Goal: Information Seeking & Learning: Learn about a topic

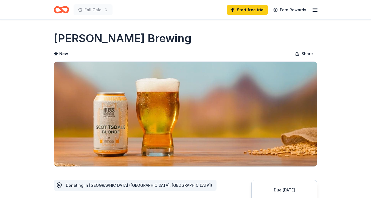
click at [63, 10] on icon "Home" at bounding box center [64, 9] width 9 height 5
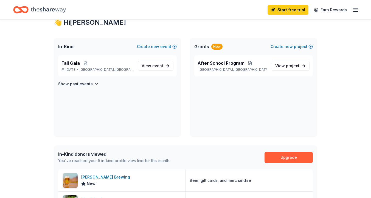
scroll to position [104, 0]
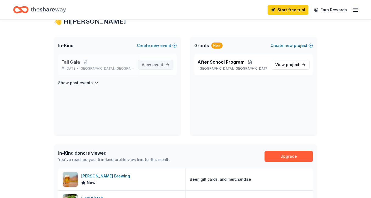
click at [157, 66] on span "event" at bounding box center [157, 64] width 11 height 5
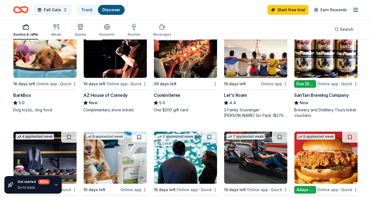
scroll to position [187, 0]
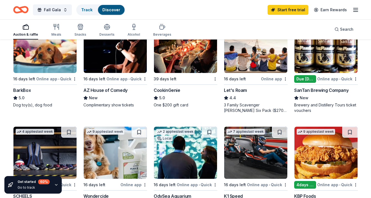
click at [175, 88] on div "CookinGenie" at bounding box center [167, 90] width 27 height 7
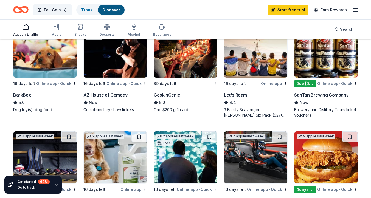
scroll to position [0, 0]
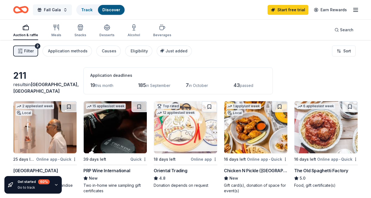
click at [47, 14] on button "Fall Gala" at bounding box center [52, 9] width 39 height 11
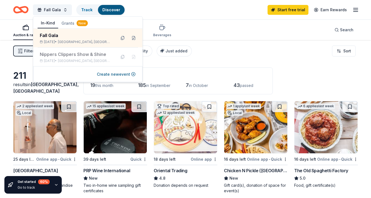
click at [67, 25] on button "Grants New" at bounding box center [74, 23] width 33 height 10
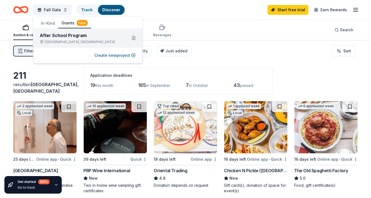
click at [67, 38] on div "After School Program" at bounding box center [81, 35] width 83 height 7
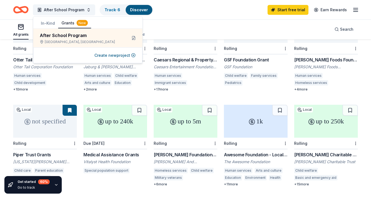
scroll to position [91, 0]
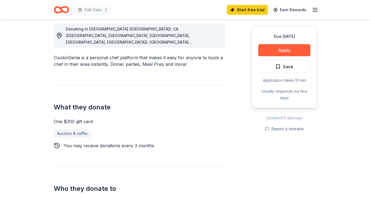
scroll to position [76, 0]
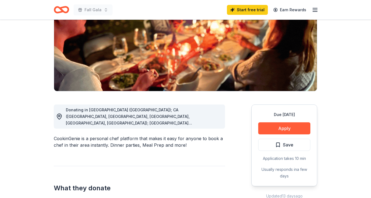
click at [65, 9] on icon "Home" at bounding box center [61, 9] width 15 height 13
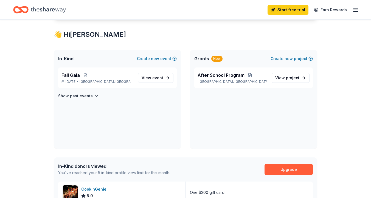
scroll to position [100, 0]
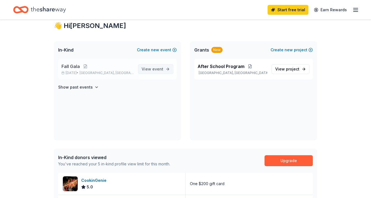
click at [155, 70] on span "event" at bounding box center [157, 69] width 11 height 5
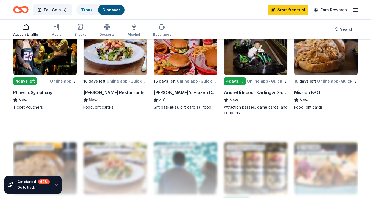
scroll to position [395, 0]
